Goal: Task Accomplishment & Management: Manage account settings

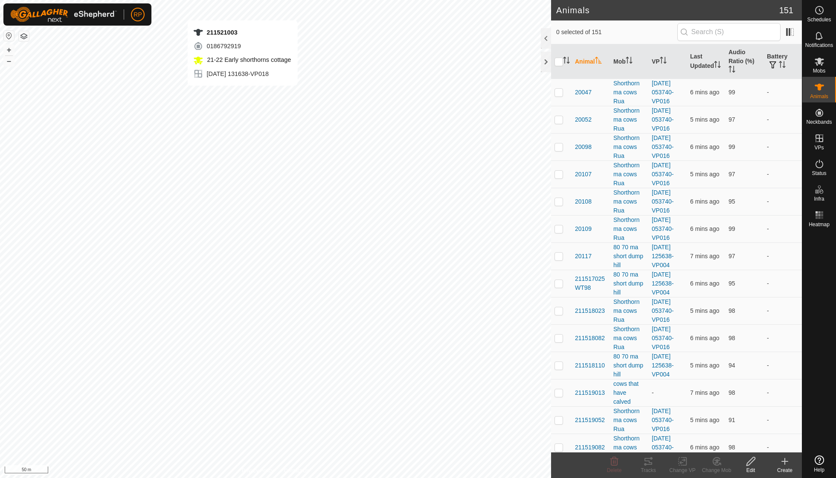
checkbox input "true"
click at [702, 64] on th "Last Updated" at bounding box center [706, 61] width 38 height 35
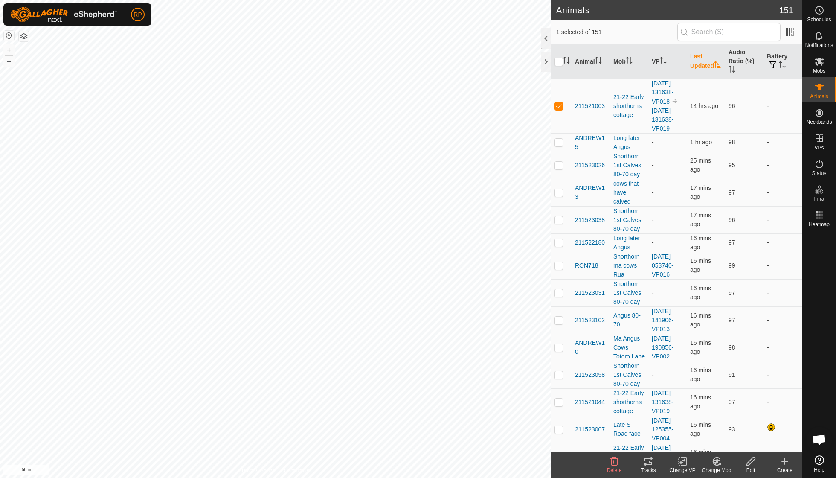
click at [702, 64] on th "Last Updated" at bounding box center [706, 61] width 38 height 35
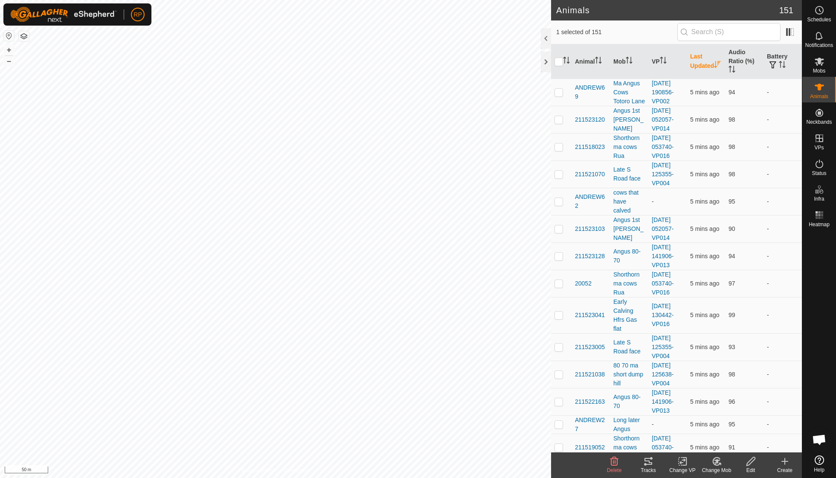
click at [702, 64] on th "Last Updated" at bounding box center [706, 61] width 38 height 35
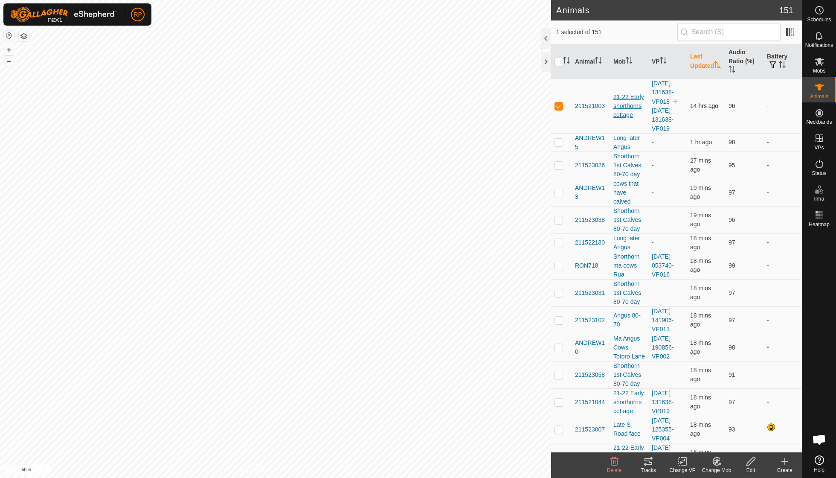
scroll to position [1, 0]
click at [702, 62] on th "Last Updated" at bounding box center [706, 61] width 38 height 35
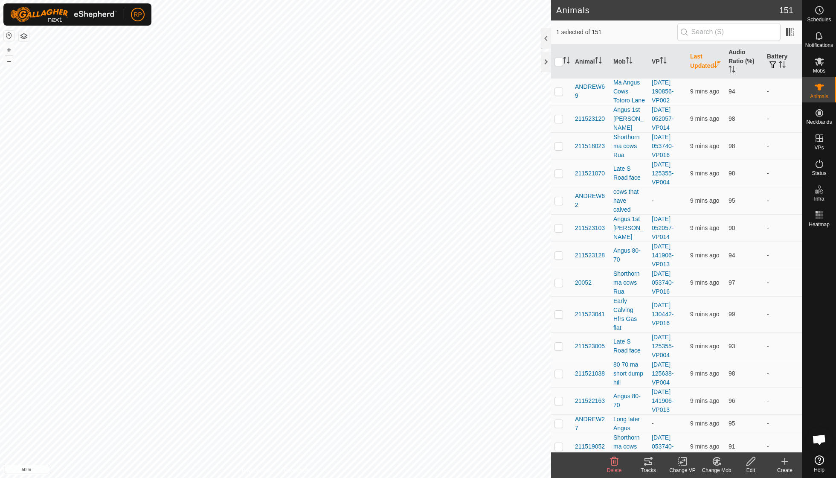
scroll to position [0, 0]
click at [702, 62] on th "Last Updated" at bounding box center [706, 61] width 38 height 35
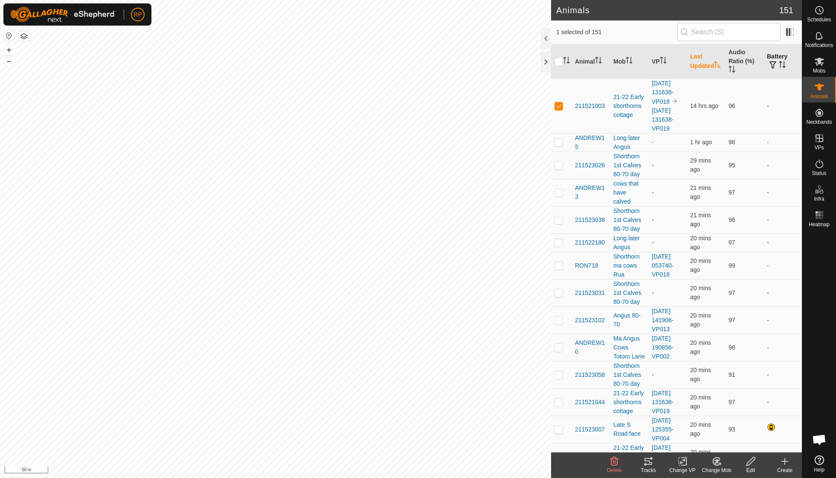
click at [782, 68] on p-sorticon "Activate to sort" at bounding box center [782, 65] width 7 height 7
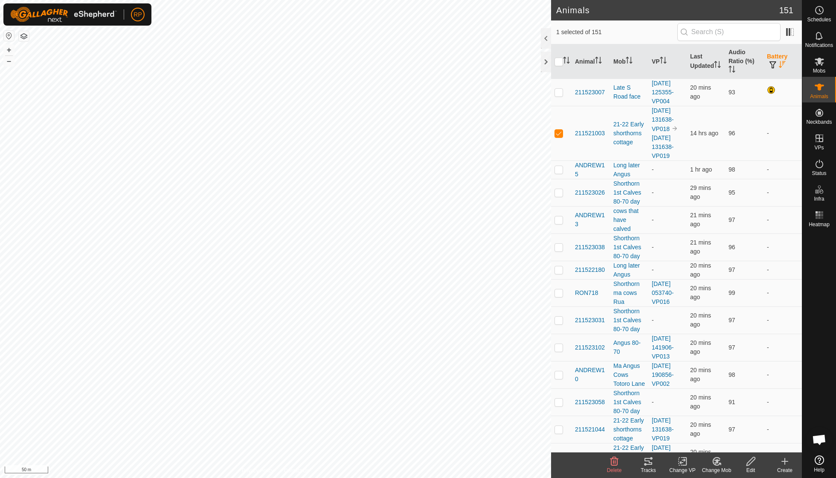
click at [782, 68] on p-sorticon "Activate to sort" at bounding box center [782, 65] width 7 height 7
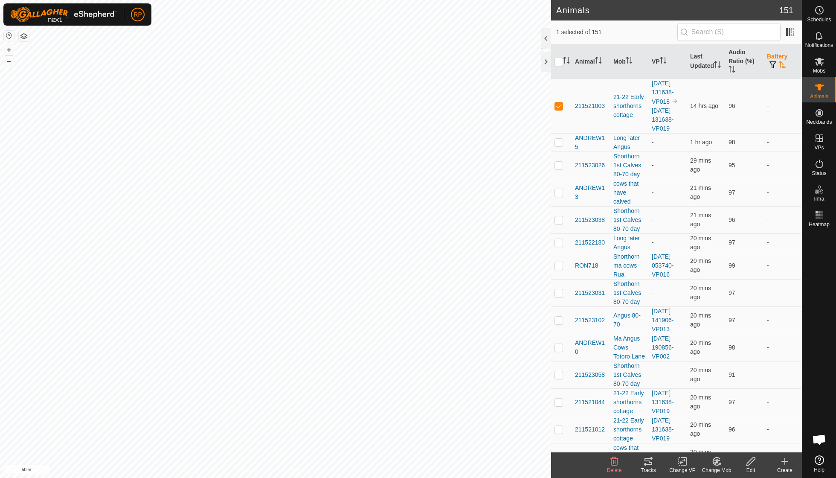
click at [782, 68] on p-sorticon "Activate to sort" at bounding box center [782, 65] width 7 height 7
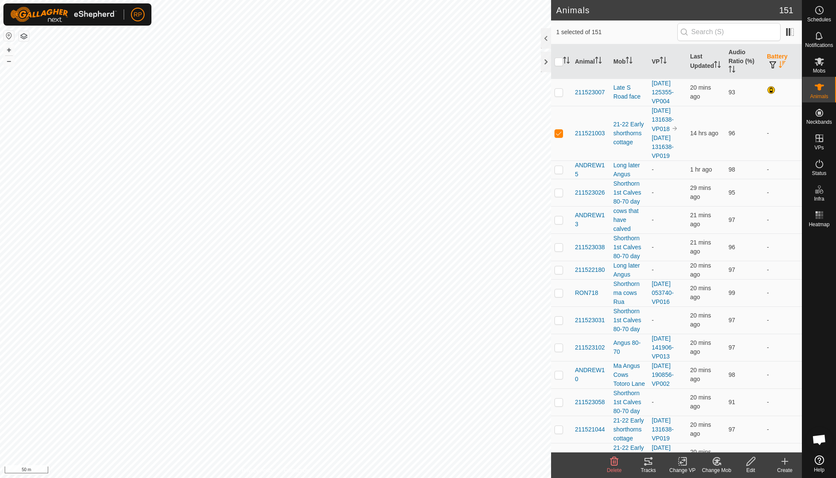
click at [782, 68] on p-sorticon "Activate to sort" at bounding box center [782, 65] width 7 height 7
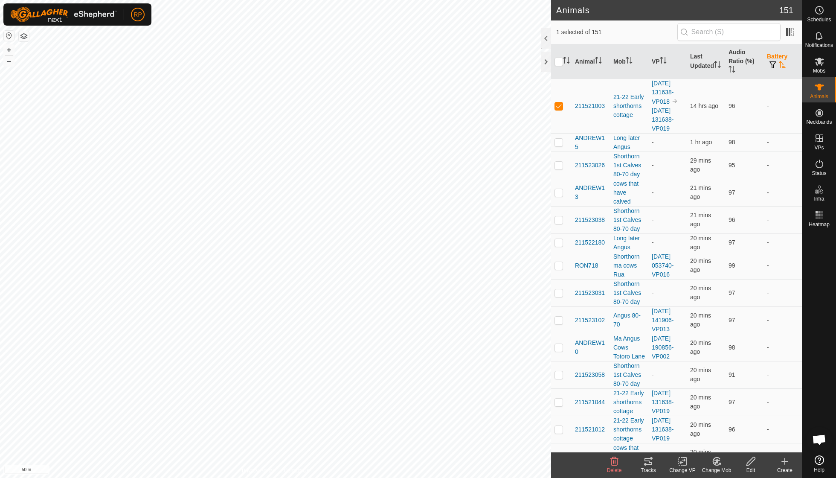
click at [782, 68] on p-sorticon "Activate to sort" at bounding box center [782, 65] width 7 height 7
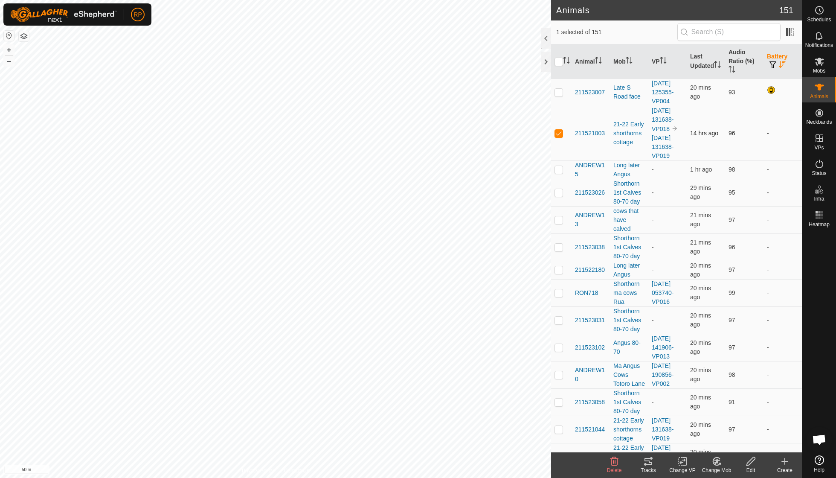
click at [560, 130] on p-checkbox at bounding box center [559, 133] width 9 height 7
checkbox input "false"
click at [701, 65] on th "Last Updated" at bounding box center [706, 61] width 38 height 35
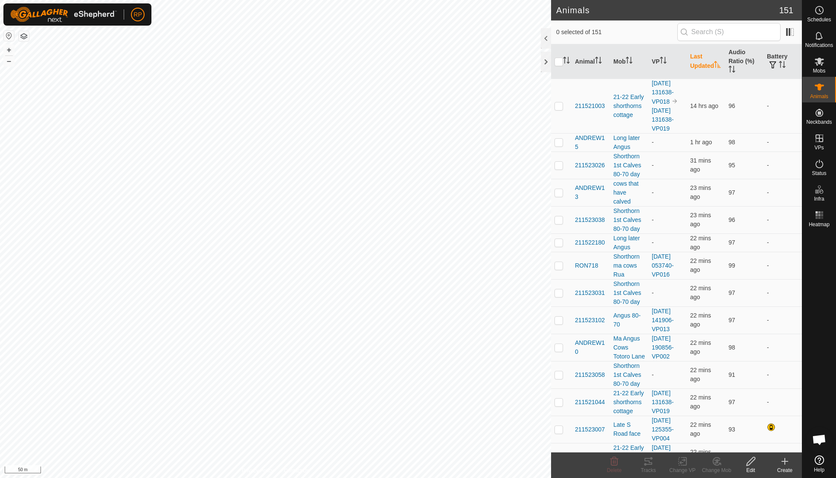
click at [701, 65] on th "Last Updated" at bounding box center [706, 61] width 38 height 35
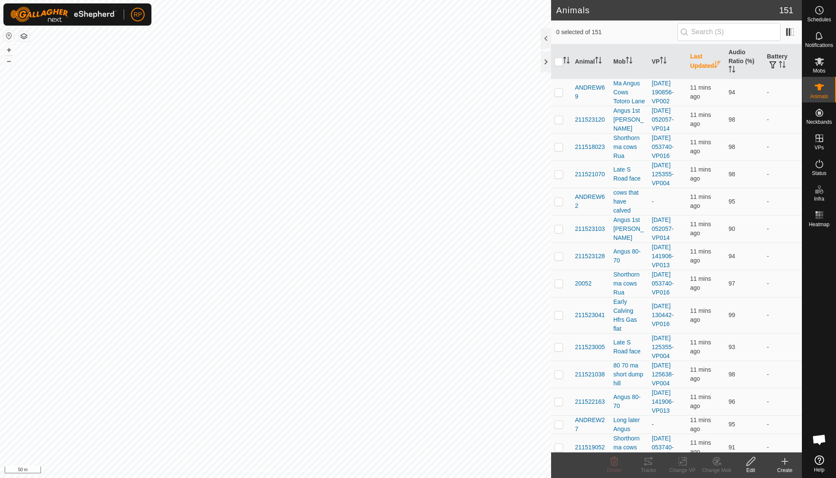
click at [701, 65] on th "Last Updated" at bounding box center [706, 61] width 38 height 35
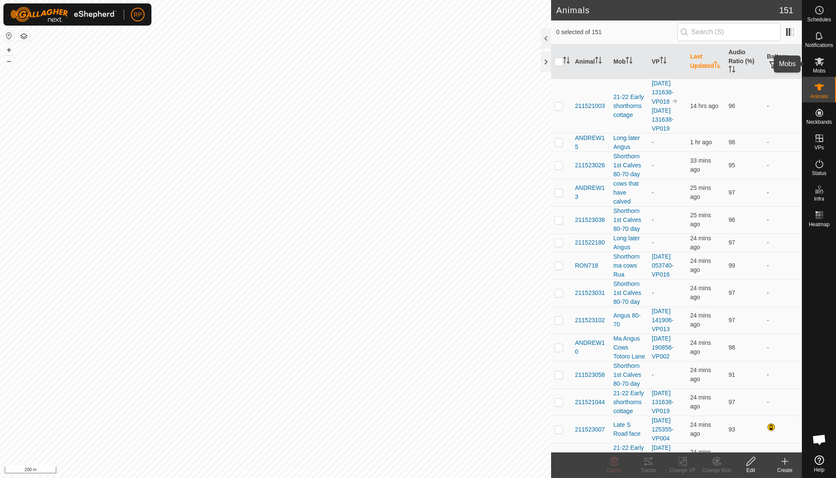
click at [820, 62] on icon at bounding box center [819, 62] width 9 height 8
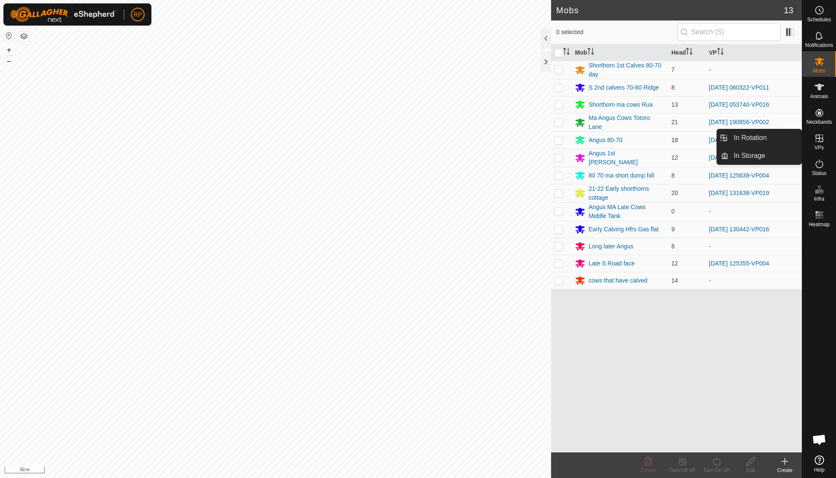
click at [817, 147] on span "VPs" at bounding box center [818, 147] width 9 height 5
click at [783, 461] on icon at bounding box center [785, 461] width 10 height 10
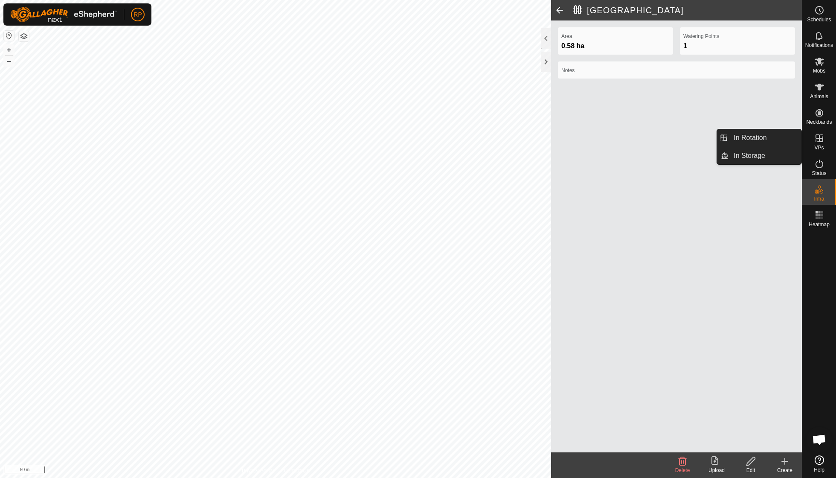
click at [818, 145] on span "VPs" at bounding box center [818, 147] width 9 height 5
click at [757, 139] on link "In Rotation" at bounding box center [765, 137] width 73 height 17
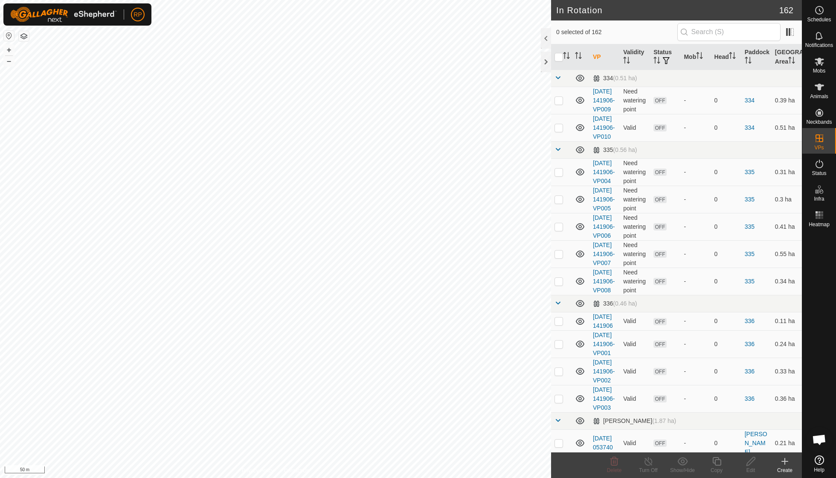
click at [787, 462] on icon at bounding box center [785, 461] width 10 height 10
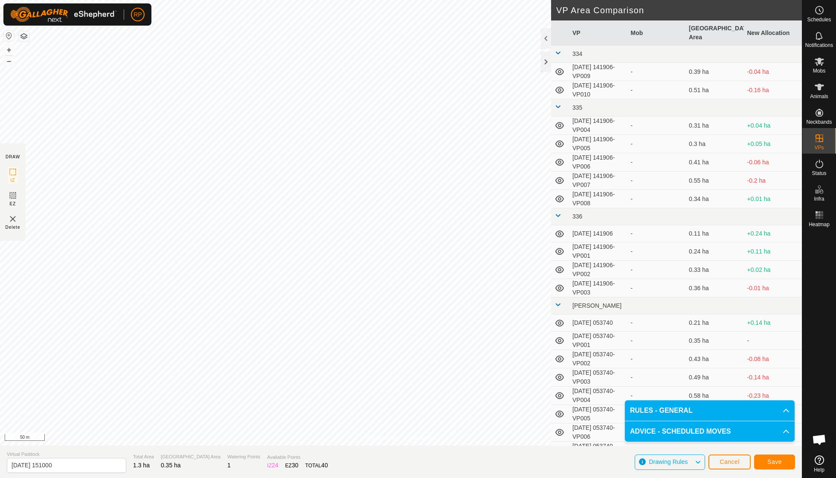
click at [773, 459] on span "Save" at bounding box center [775, 461] width 15 height 7
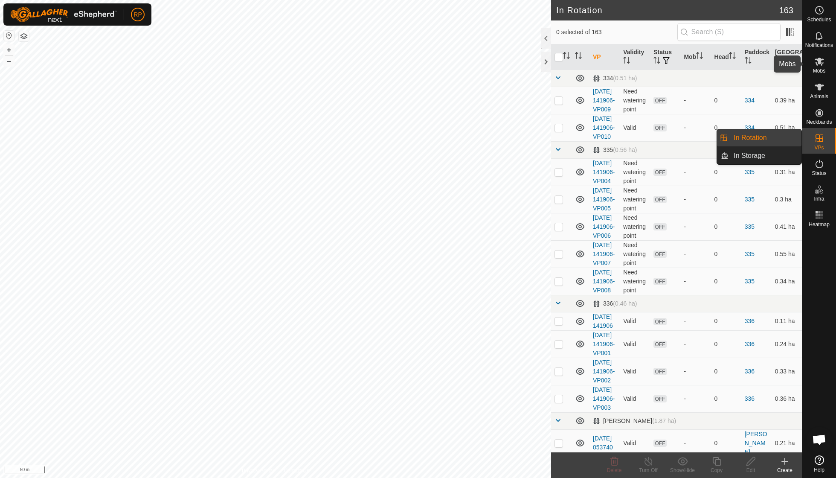
click at [817, 66] on icon at bounding box center [819, 61] width 10 height 10
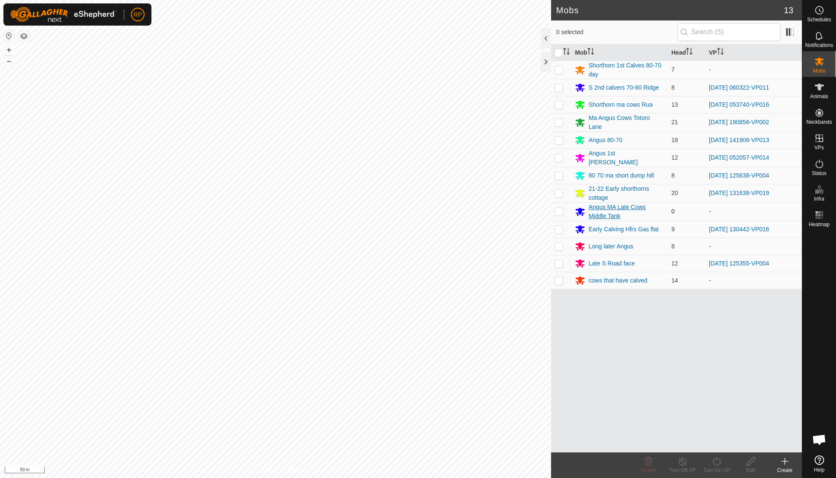
click at [602, 207] on div "Angus MA Late Cows Middle Tank" at bounding box center [627, 212] width 76 height 18
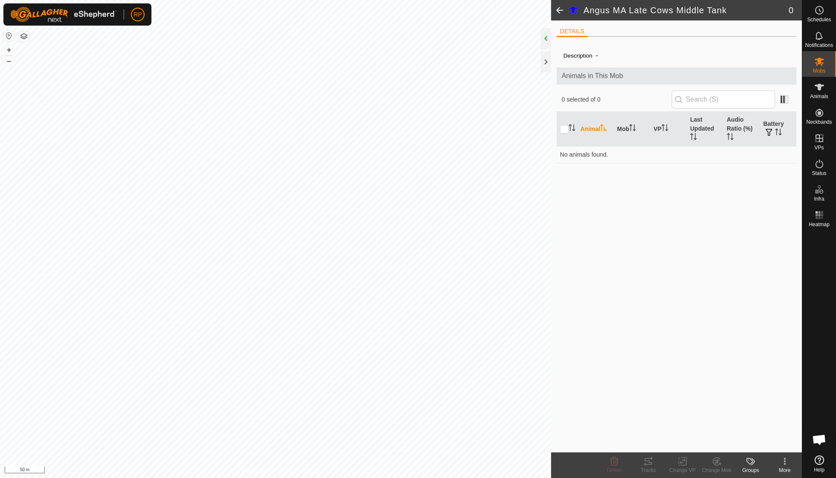
click at [785, 456] on icon at bounding box center [785, 461] width 10 height 10
click at [754, 439] on link "Edit Mob Detail" at bounding box center [759, 441] width 84 height 17
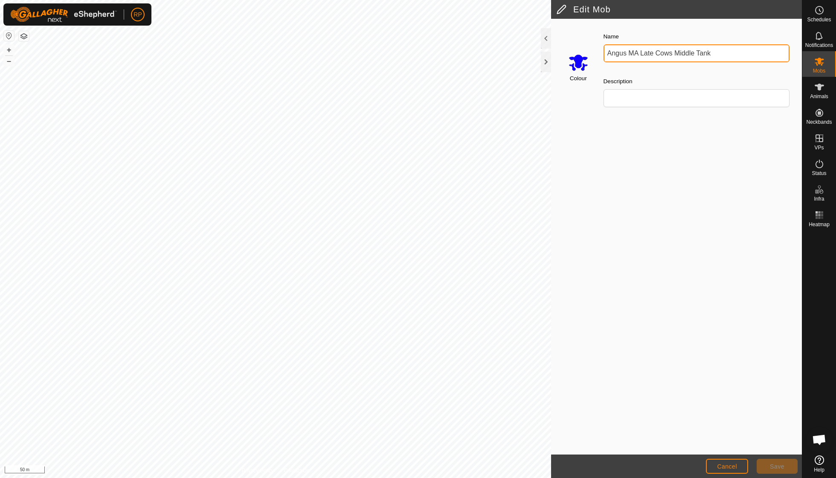
click at [712, 52] on input "Angus MA Late Cows Middle Tank" at bounding box center [697, 53] width 186 height 18
type input "A"
type input "S calved [GEOGRAPHIC_DATA]"
click at [777, 466] on span "Save" at bounding box center [777, 466] width 15 height 7
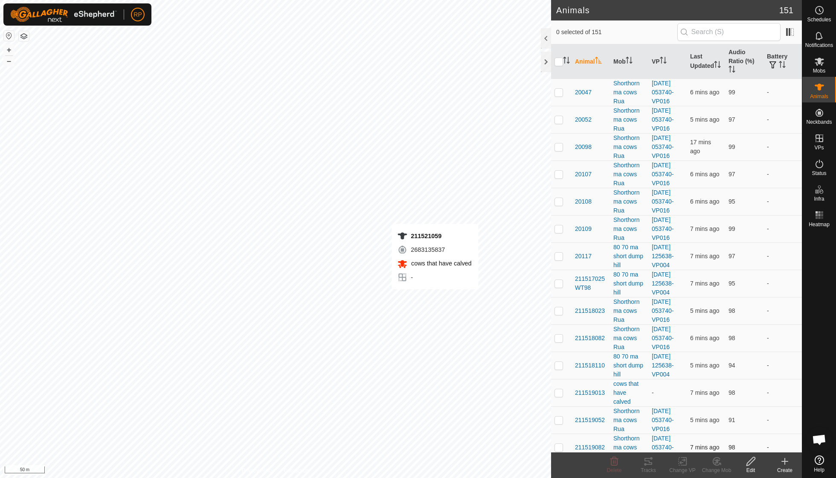
checkbox input "true"
click at [717, 460] on icon at bounding box center [717, 461] width 6 height 4
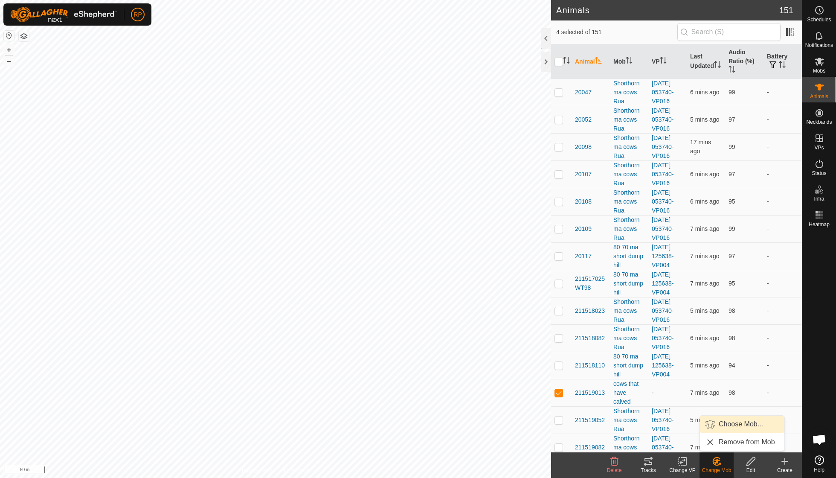
click at [724, 425] on link "Choose Mob..." at bounding box center [742, 424] width 84 height 17
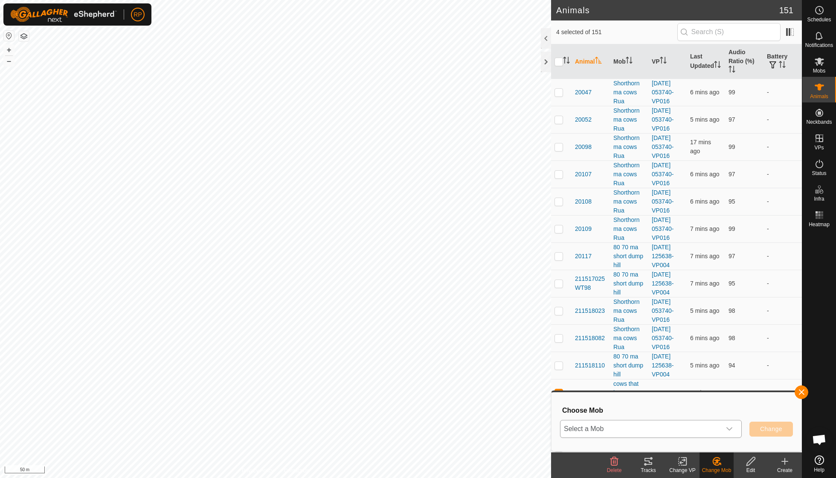
click at [730, 429] on icon "dropdown trigger" at bounding box center [730, 428] width 6 height 3
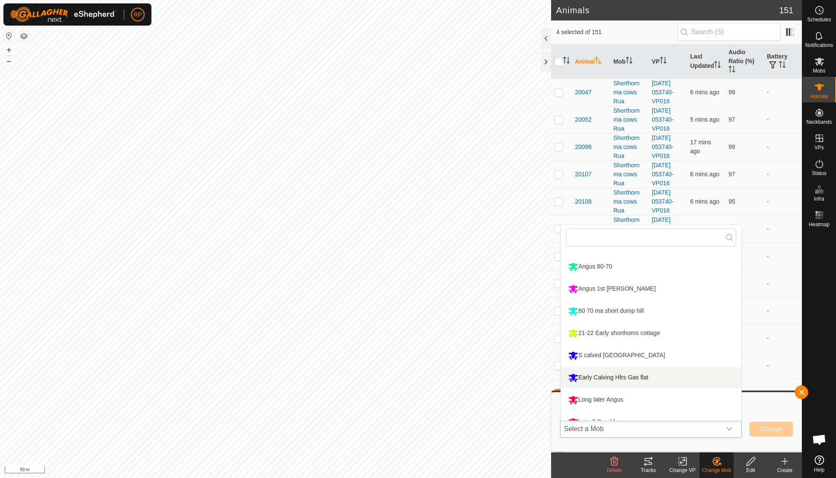
scroll to position [83, 0]
click at [632, 352] on li "S calved [GEOGRAPHIC_DATA]" at bounding box center [651, 354] width 180 height 21
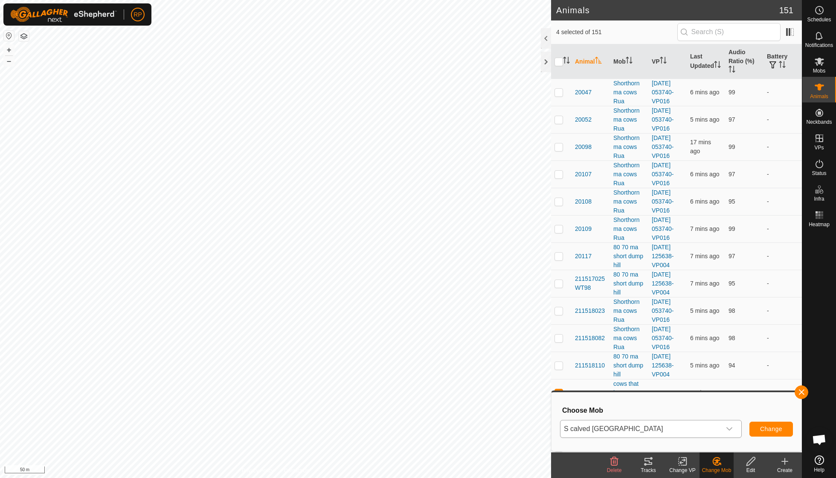
click at [776, 426] on span "Change" at bounding box center [771, 428] width 22 height 7
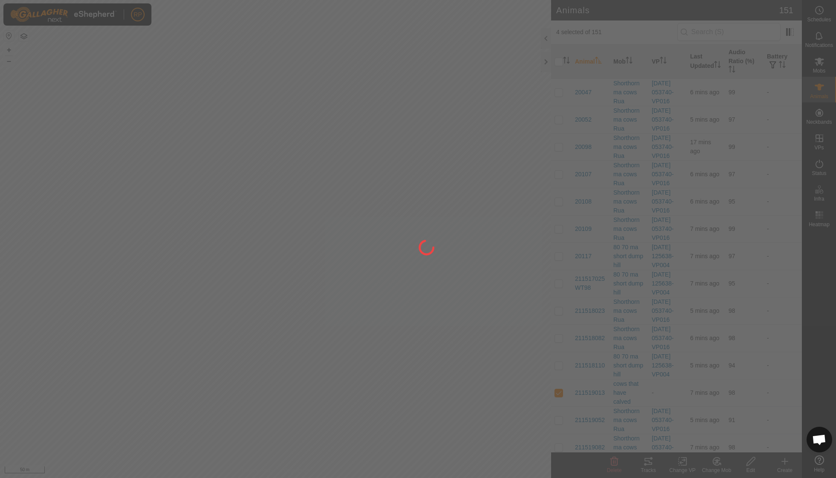
checkbox input "false"
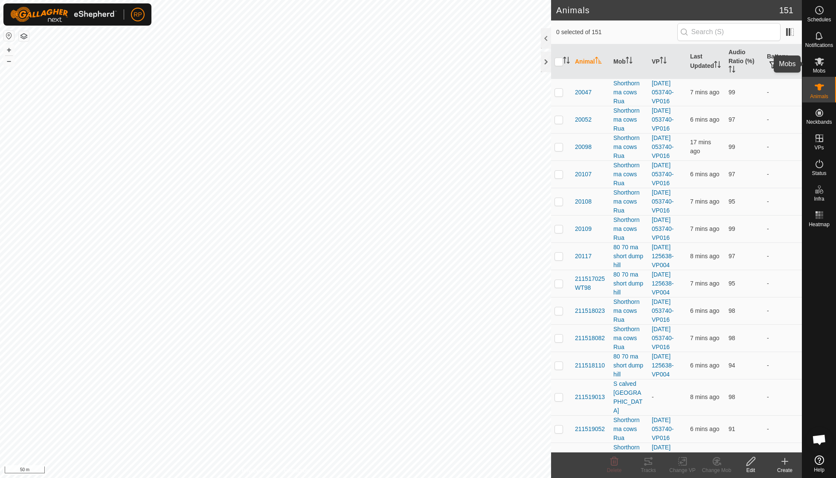
click at [820, 69] on span "Mobs" at bounding box center [819, 70] width 12 height 5
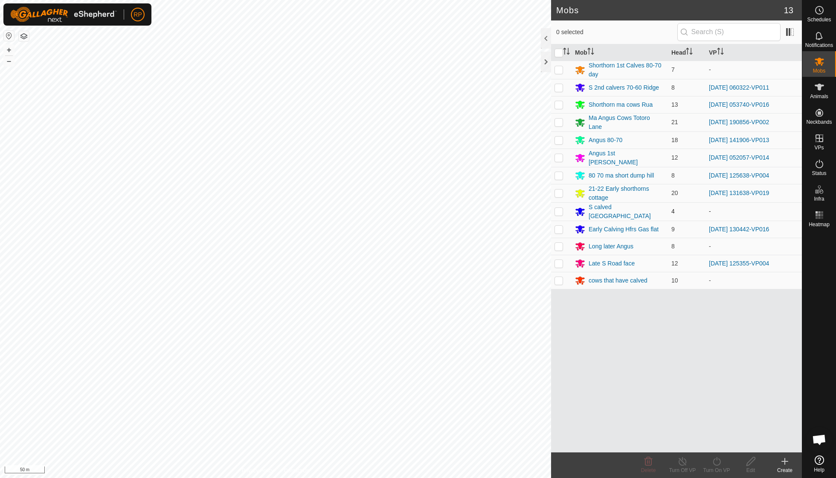
click at [560, 208] on p-checkbox at bounding box center [559, 211] width 9 height 7
checkbox input "true"
click at [721, 465] on icon at bounding box center [717, 461] width 11 height 10
click at [722, 441] on link "Now" at bounding box center [742, 441] width 84 height 17
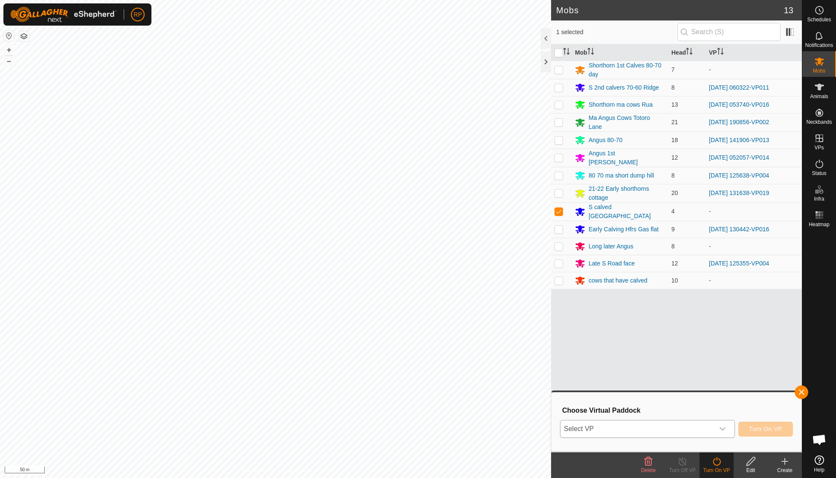
click at [724, 428] on icon "dropdown trigger" at bounding box center [722, 428] width 7 height 7
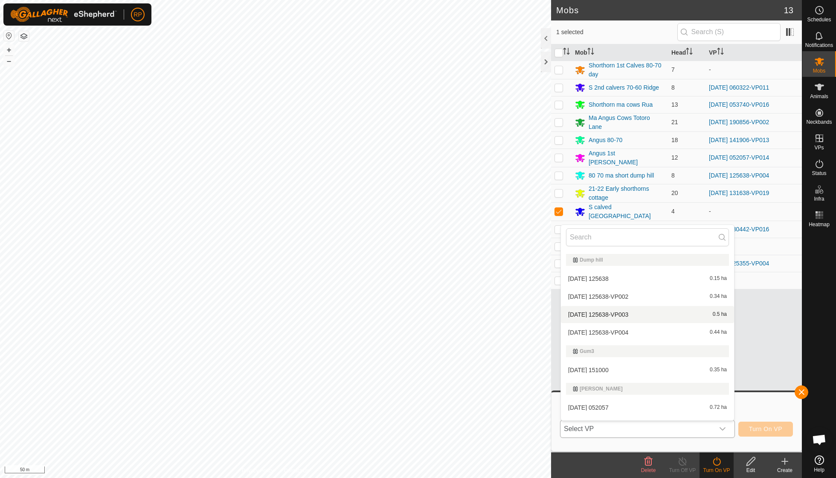
scroll to position [1396, 0]
click at [623, 359] on li "[DATE] 151000 0.35 ha" at bounding box center [647, 367] width 173 height 17
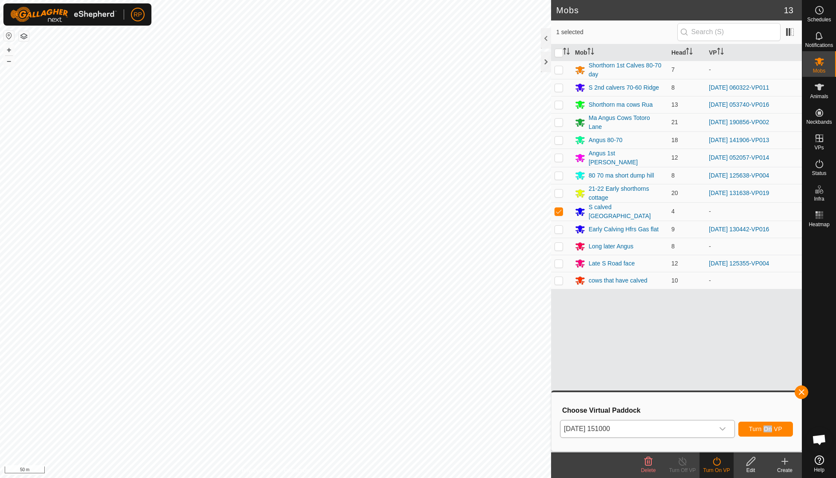
click at [766, 428] on span "Turn On VP" at bounding box center [765, 428] width 33 height 7
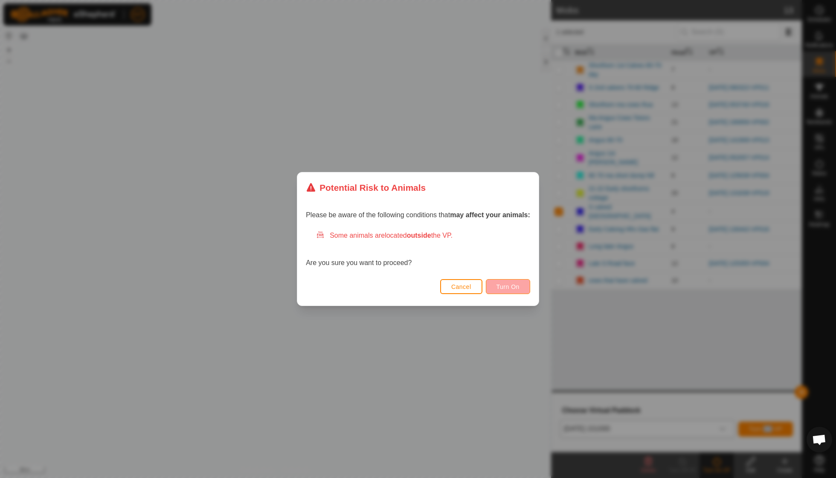
click at [517, 287] on span "Turn On" at bounding box center [508, 286] width 23 height 7
